Goal: Task Accomplishment & Management: Manage account settings

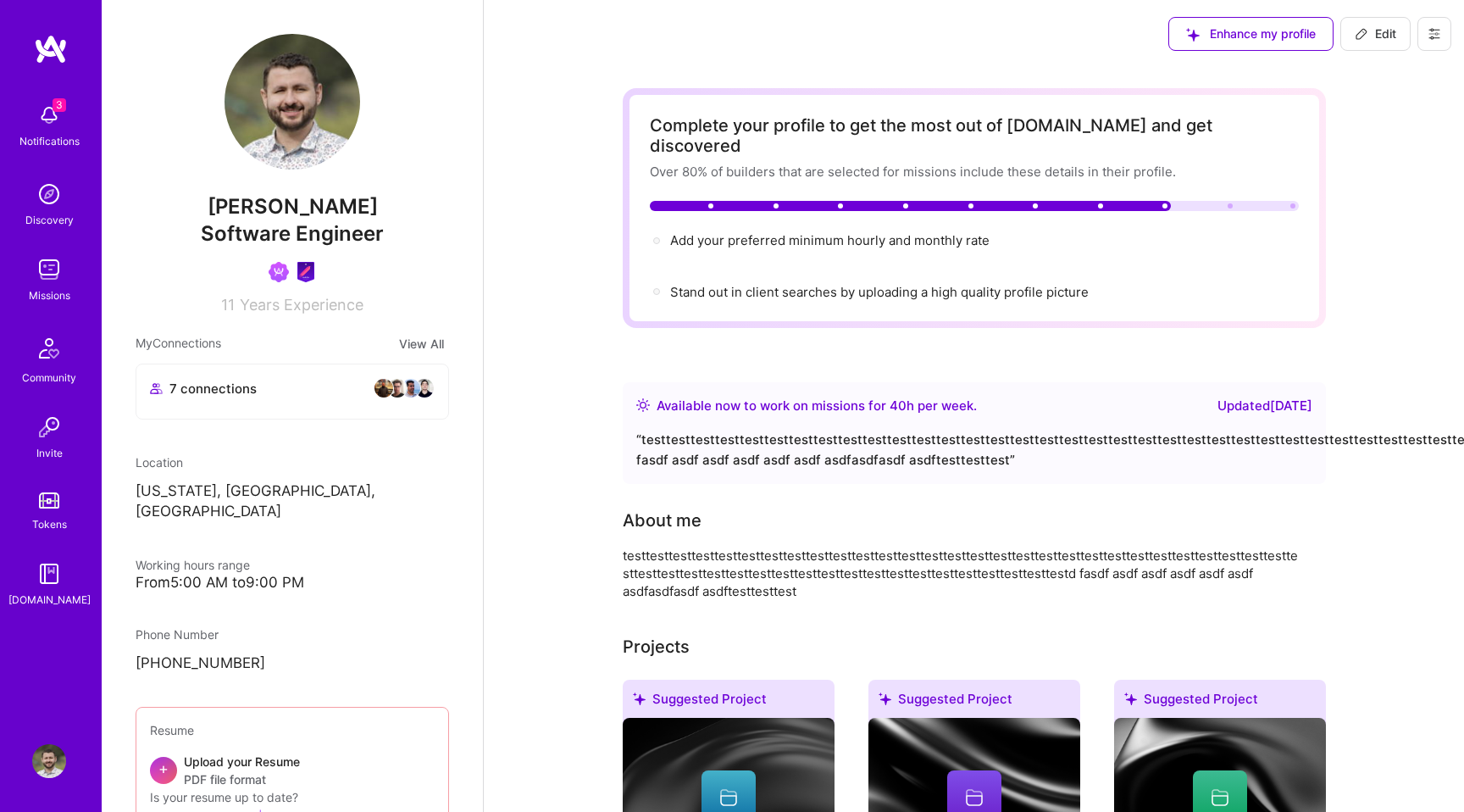
click at [1440, 25] on button at bounding box center [1435, 34] width 34 height 34
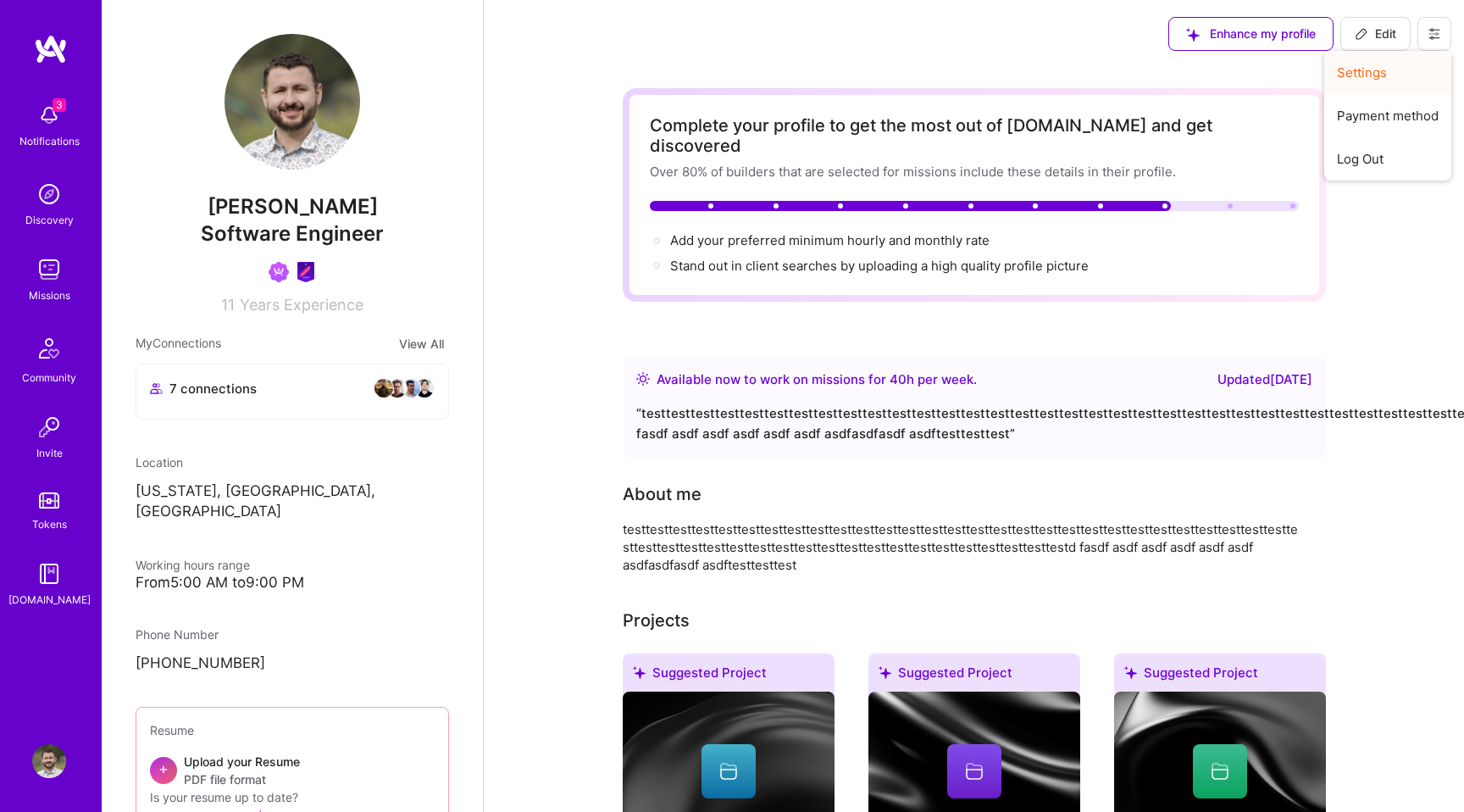
click at [1381, 75] on button "Settings" at bounding box center [1388, 72] width 127 height 43
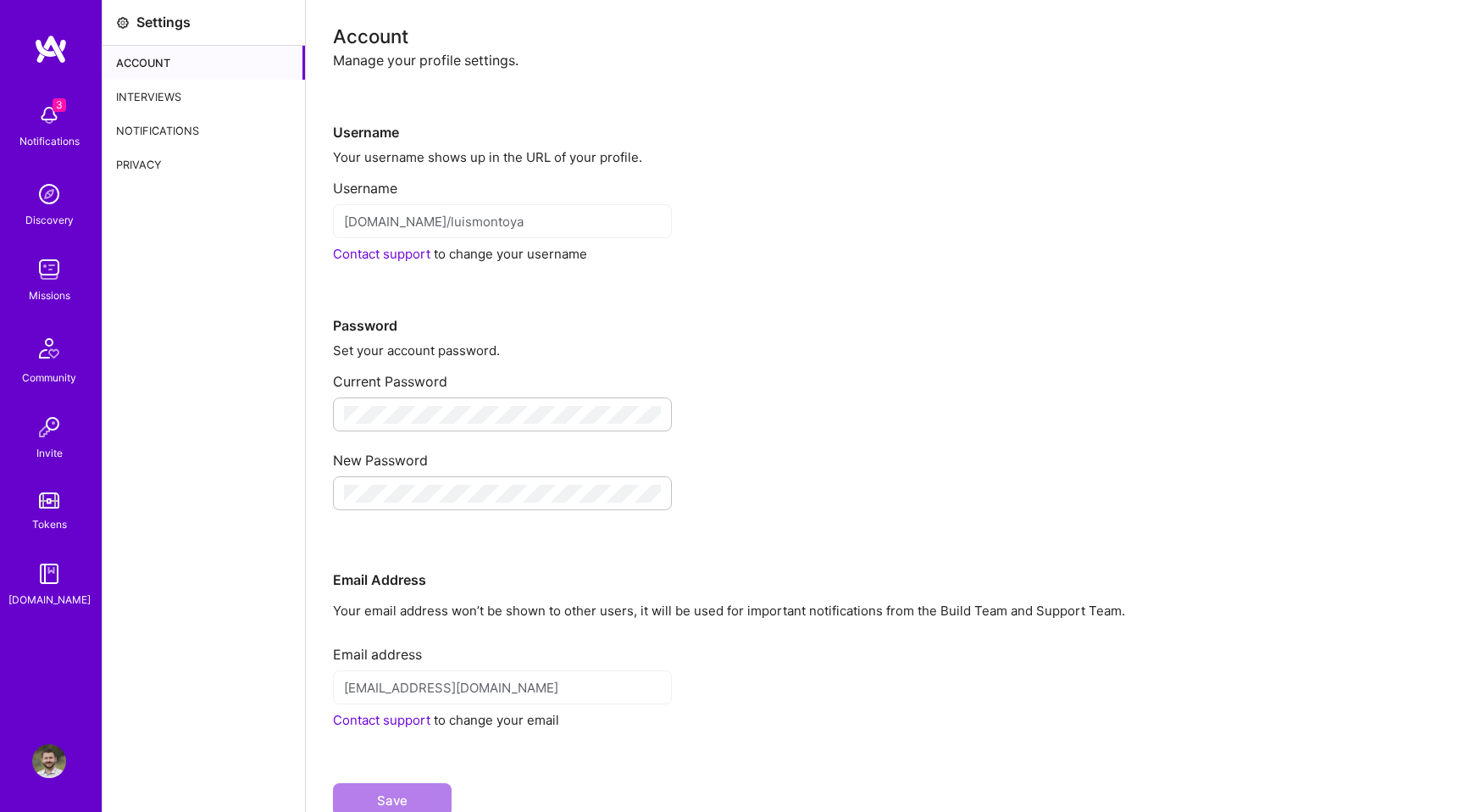
click at [172, 83] on div "Interviews" at bounding box center [204, 97] width 202 height 34
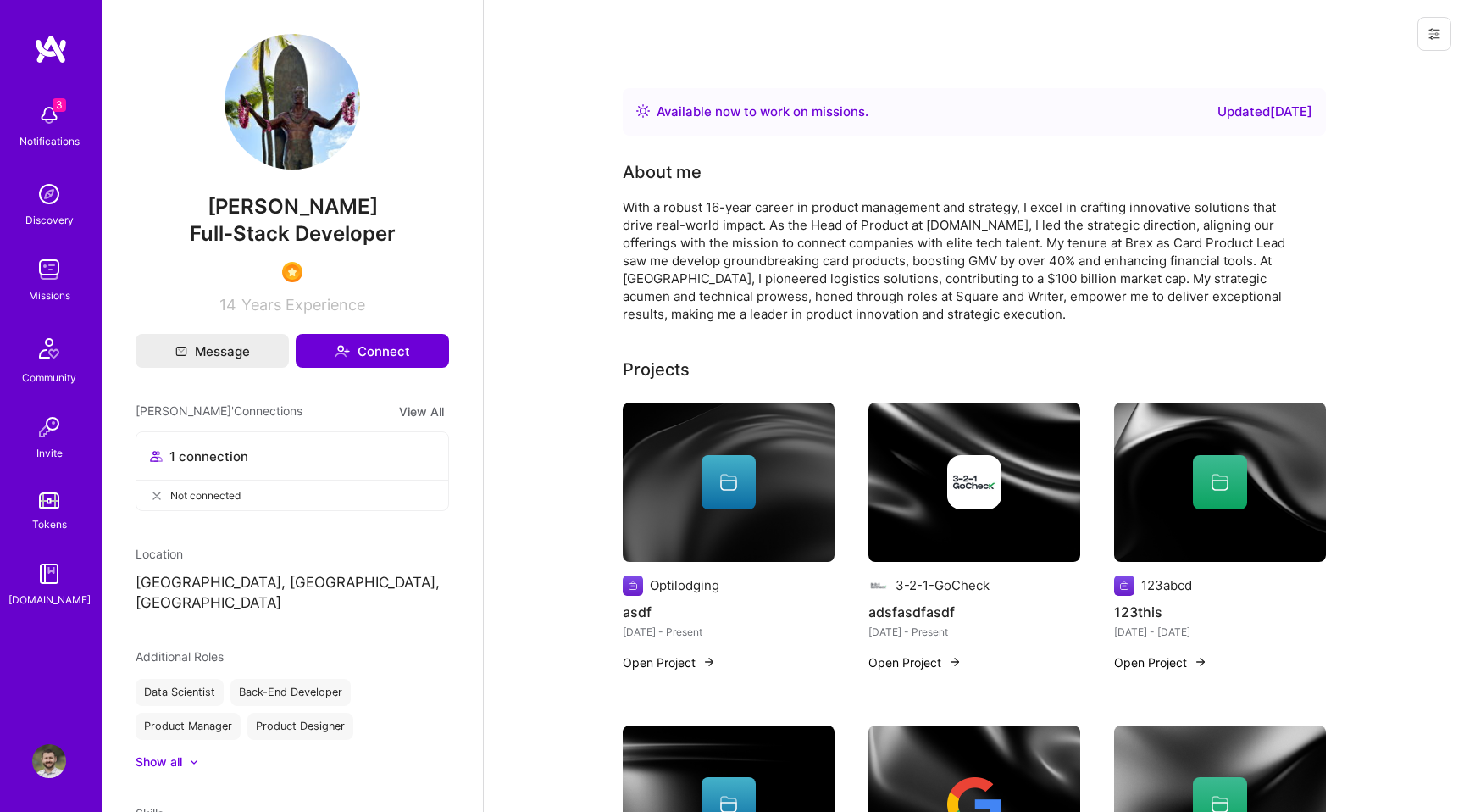
click at [1427, 31] on button at bounding box center [1435, 34] width 34 height 34
click at [1382, 66] on button "Login as Luis" at bounding box center [1362, 72] width 179 height 43
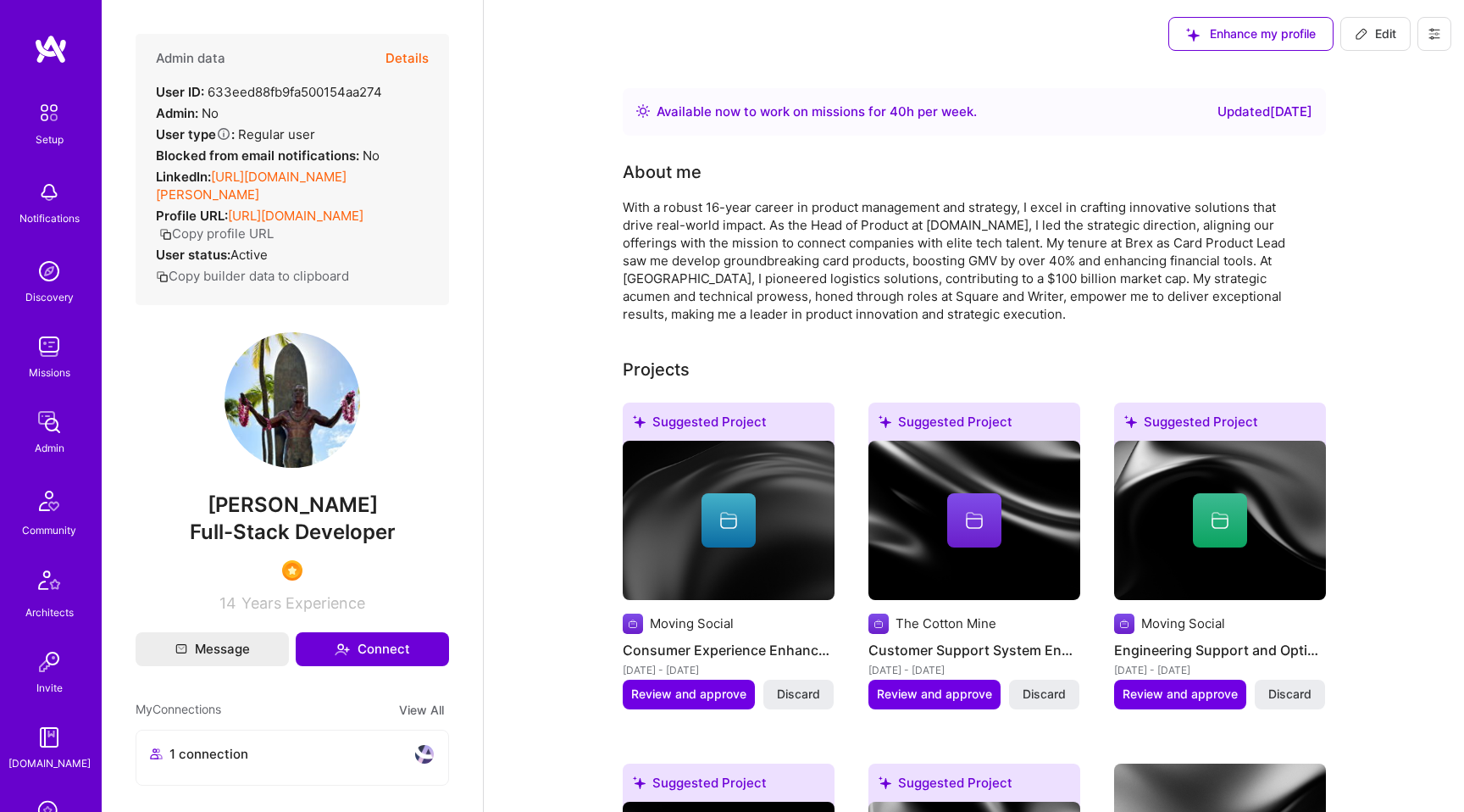
click at [1443, 39] on button at bounding box center [1435, 34] width 34 height 34
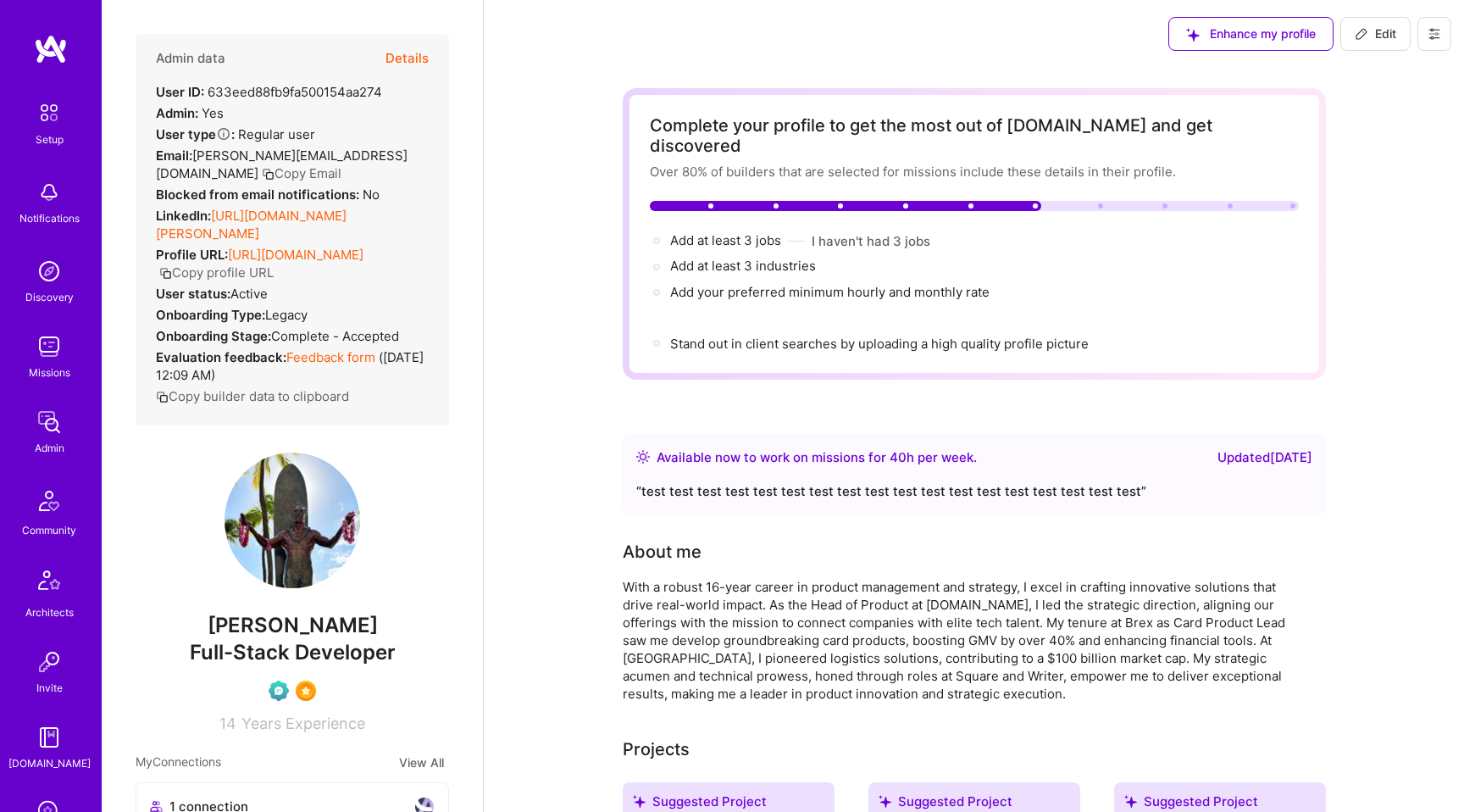
click at [1448, 41] on button at bounding box center [1435, 34] width 34 height 34
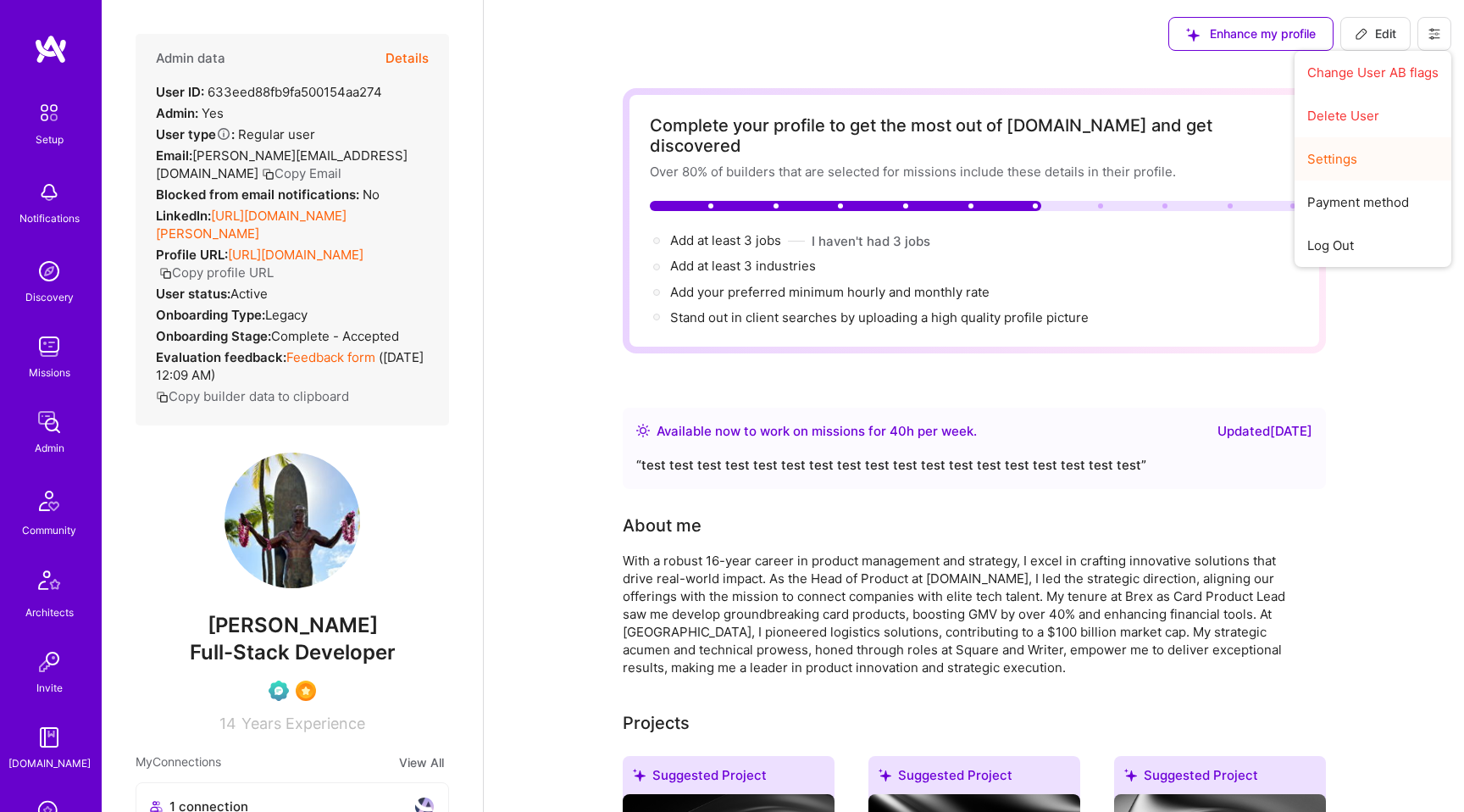
click at [1321, 164] on button "Settings" at bounding box center [1372, 158] width 157 height 43
